Goal: Obtain resource: Download file/media

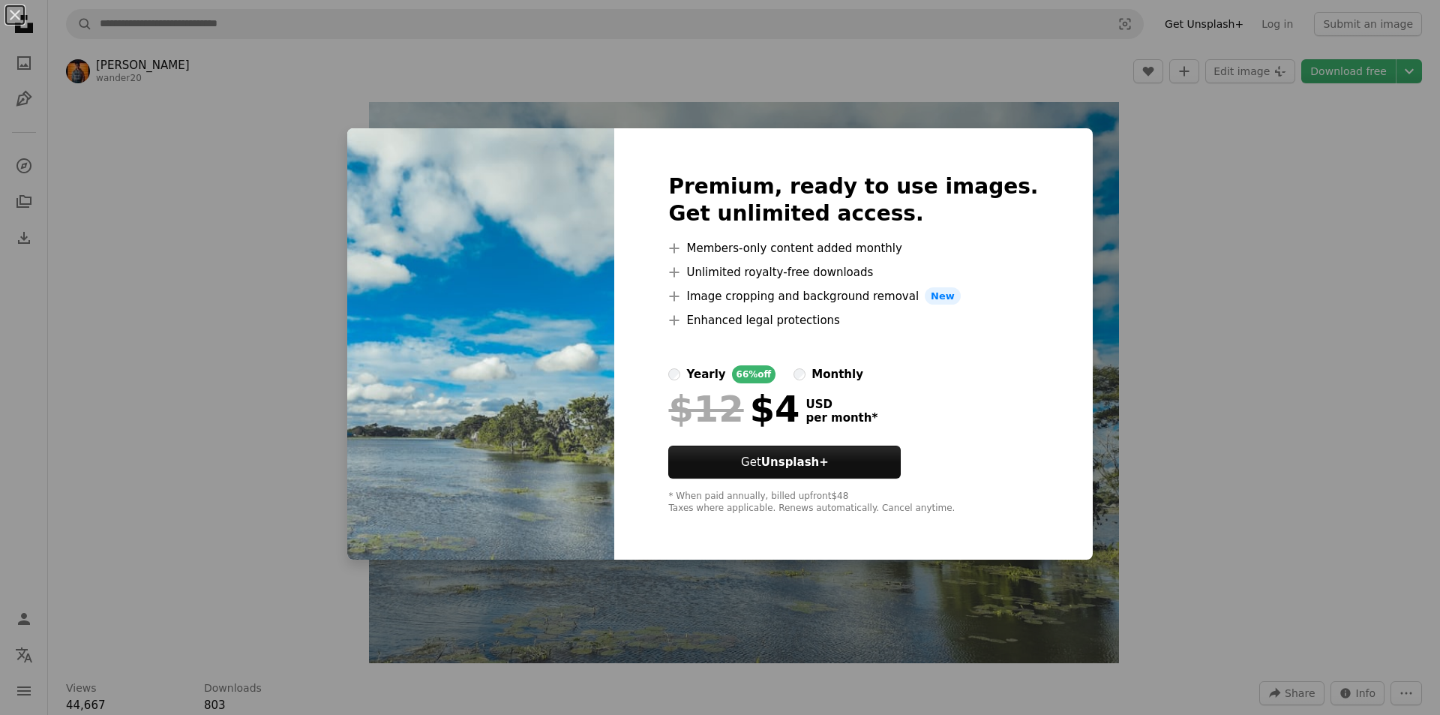
click at [940, 297] on span "New" at bounding box center [943, 296] width 36 height 18
click at [829, 464] on strong "Unsplash+" at bounding box center [794, 461] width 67 height 13
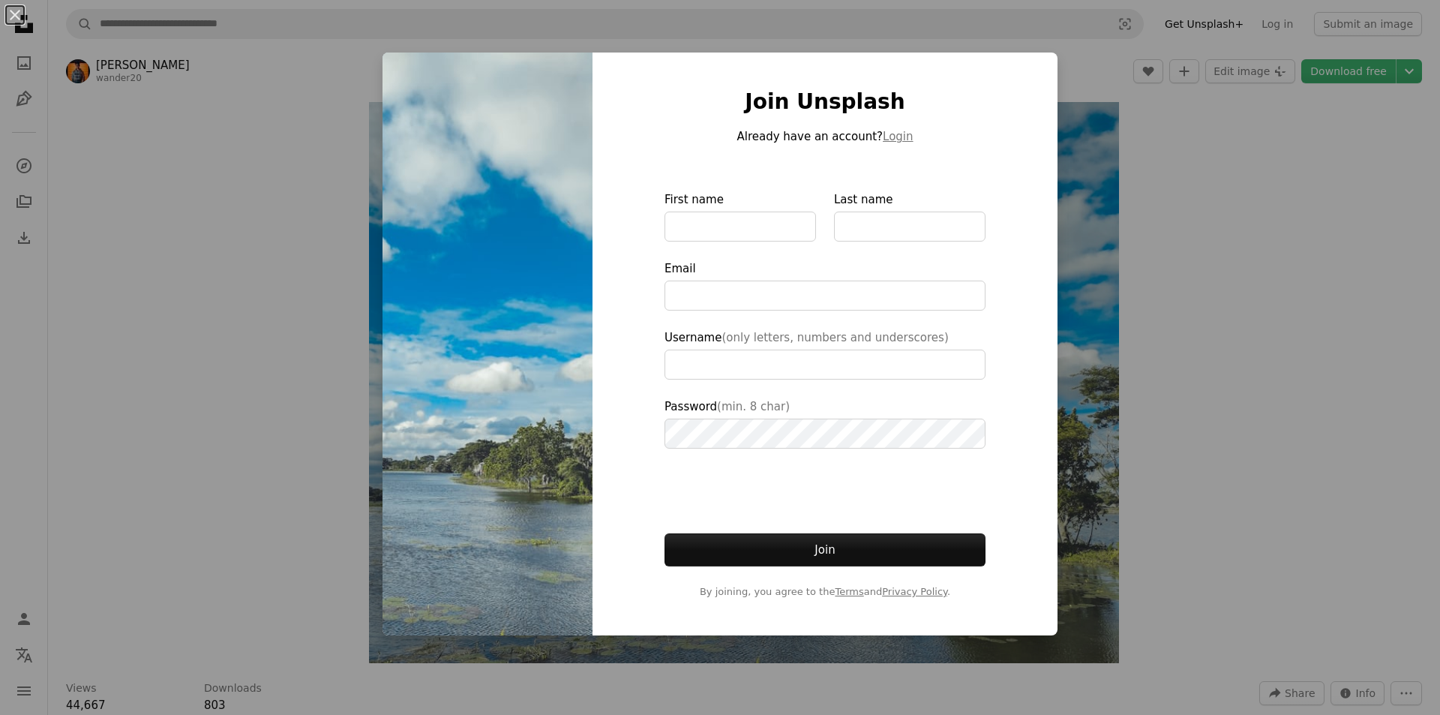
click at [987, 127] on div "Join Unsplash Already have an account? Login First name Last name Email Usernam…" at bounding box center [824, 343] width 465 height 583
click at [362, 142] on div "An X shape Join Unsplash Already have an account? Login First name Last name Em…" at bounding box center [720, 357] width 1440 height 715
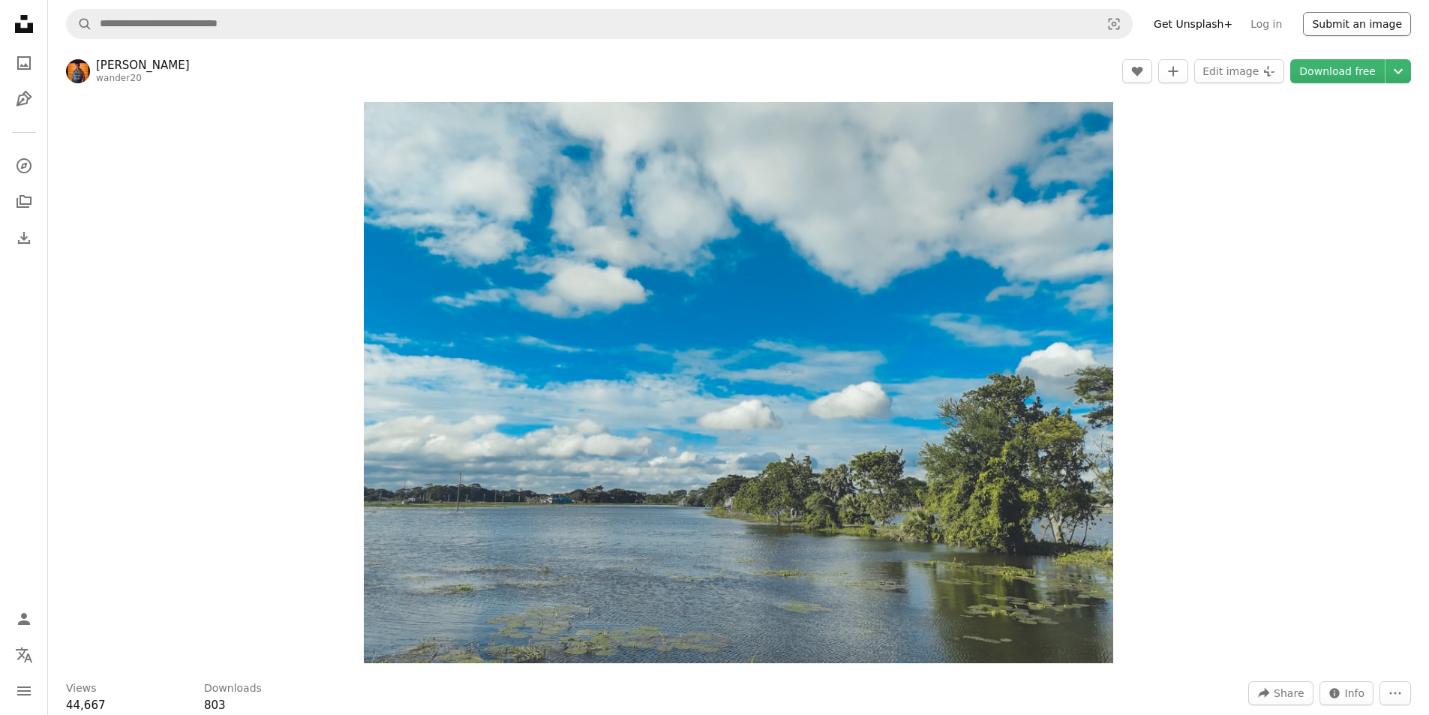
click at [1361, 24] on button "Submit an image" at bounding box center [1357, 24] width 108 height 24
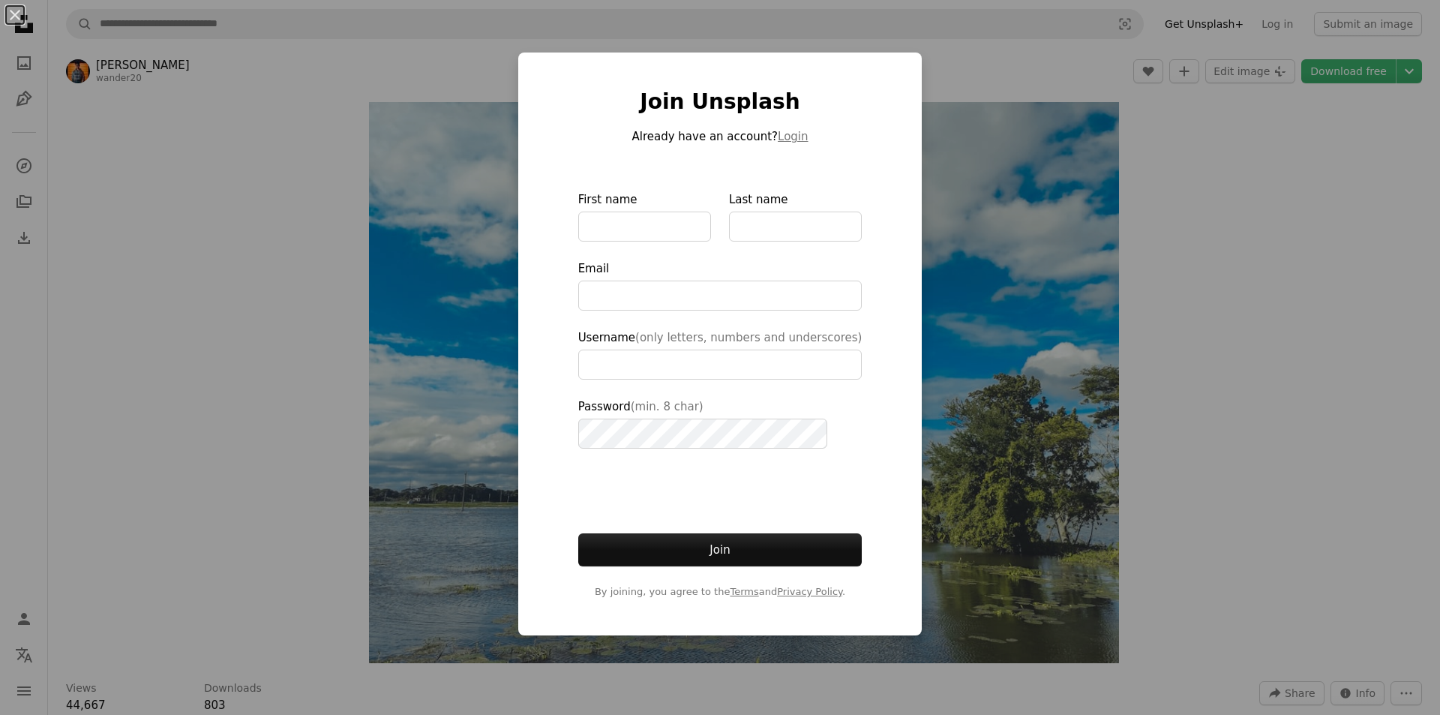
click at [1045, 220] on div "An X shape Join Unsplash Already have an account? Login First name Last name Em…" at bounding box center [720, 357] width 1440 height 715
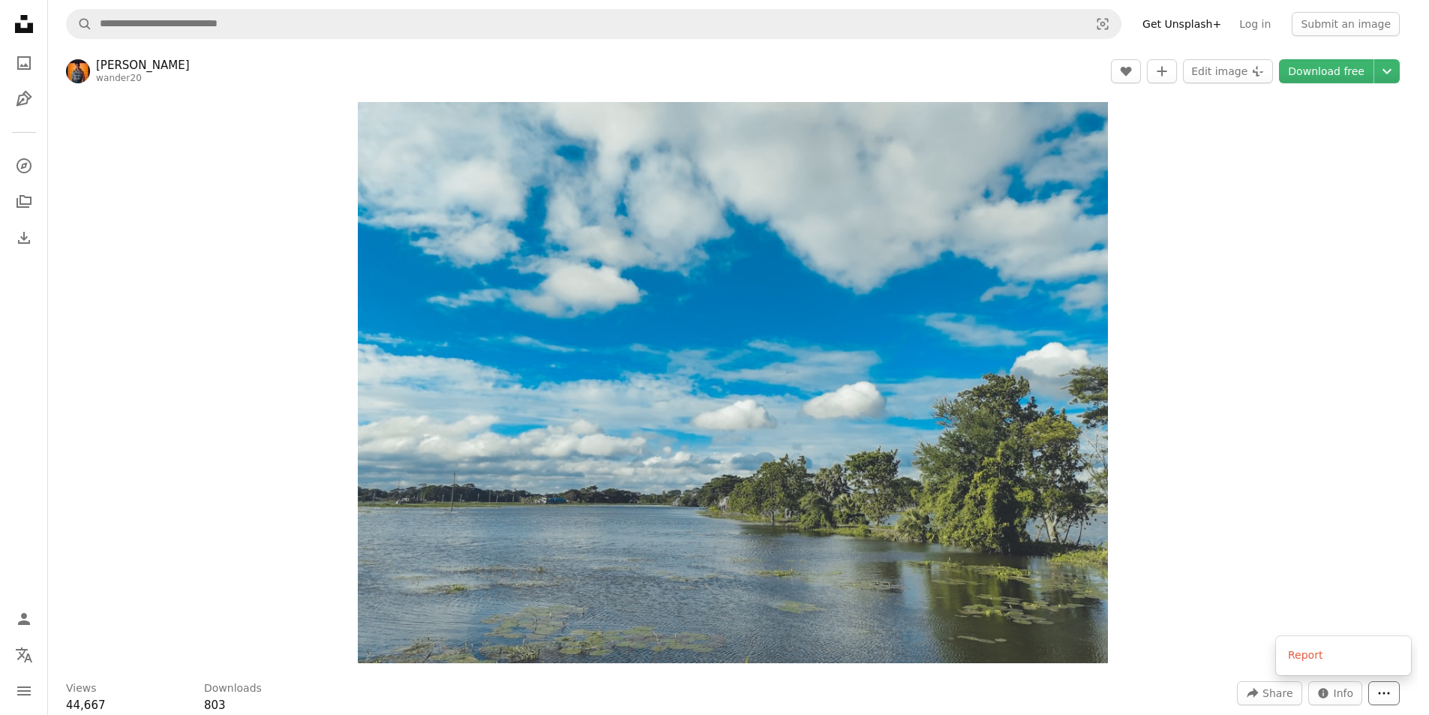
click at [1390, 691] on icon "More Actions" at bounding box center [1383, 692] width 13 height 13
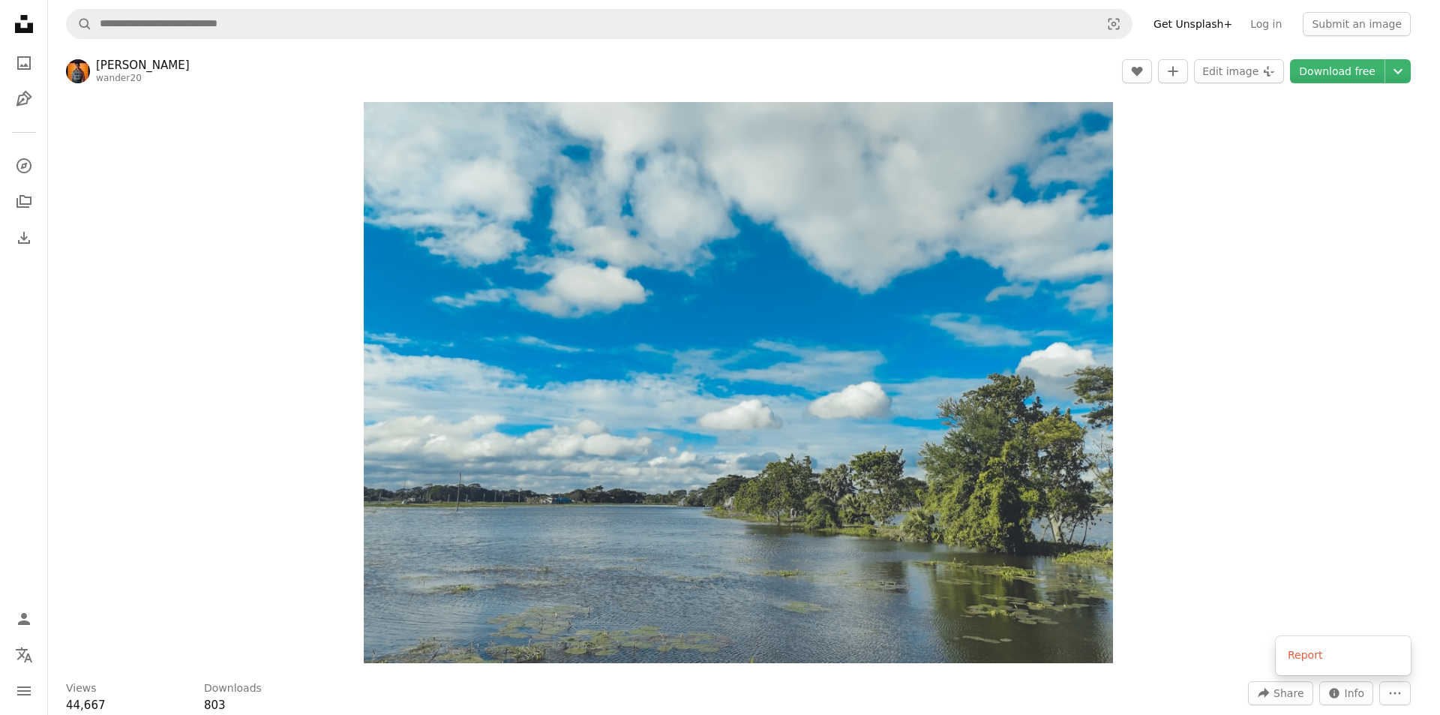
click at [1304, 517] on body "Unsplash logo Unsplash Home A photo Pen Tool A compass A stack of folders Downl…" at bounding box center [714, 357] width 1429 height 715
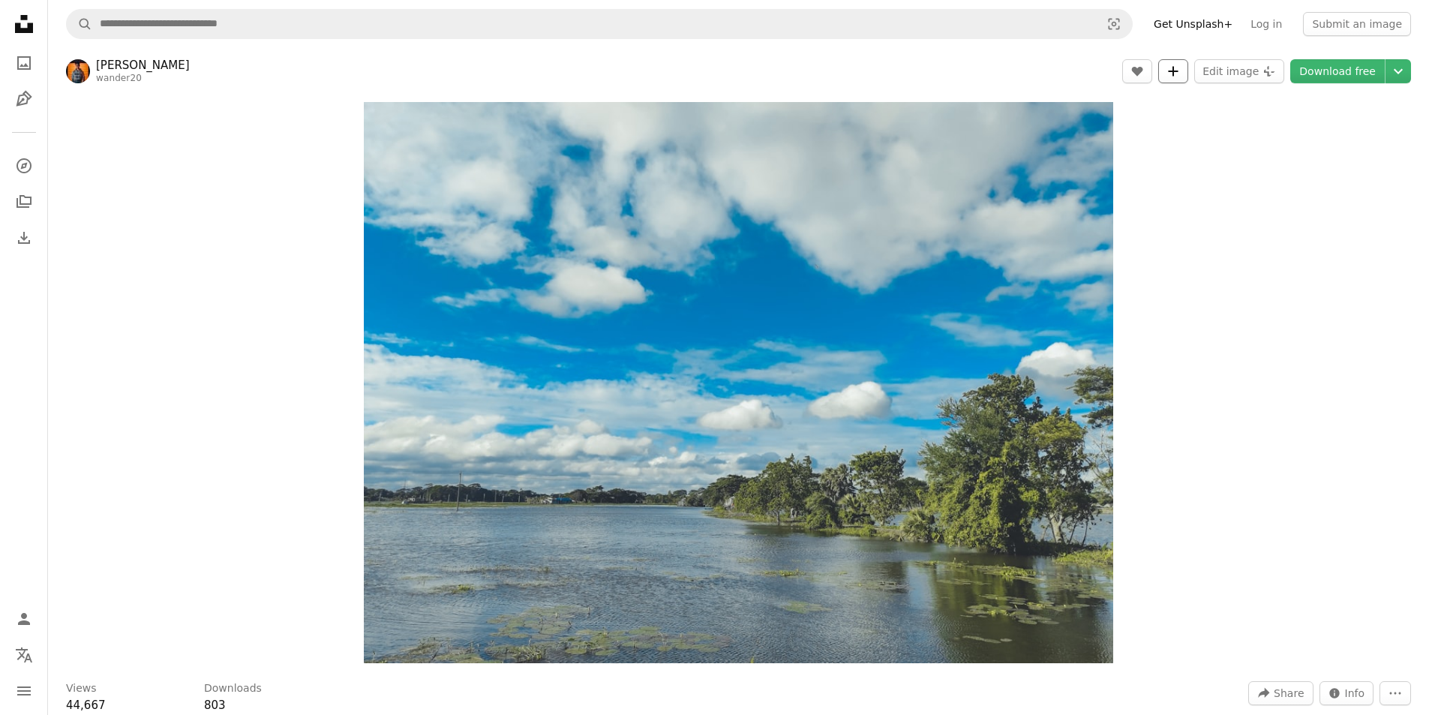
click at [1179, 71] on icon "A plus sign" at bounding box center [1173, 71] width 12 height 12
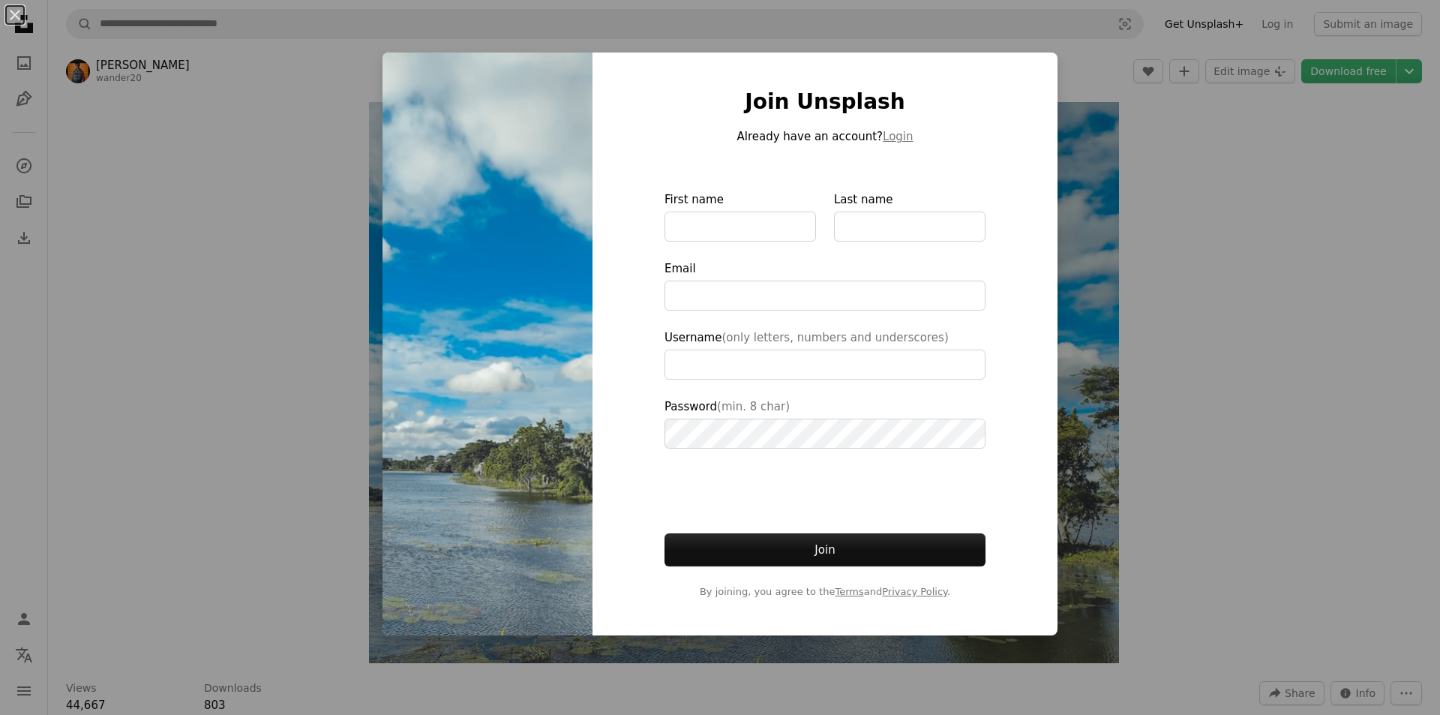
click at [1096, 553] on div "An X shape Join Unsplash Already have an account? Login First name Last name Em…" at bounding box center [720, 357] width 1440 height 715
